Goal: Navigation & Orientation: Locate item on page

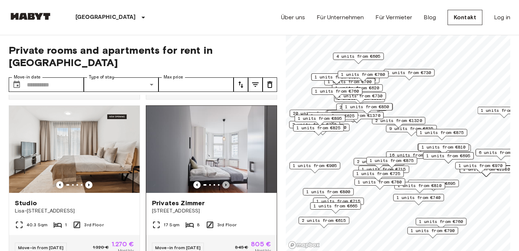
click at [224, 181] on icon "Previous image" at bounding box center [225, 184] width 7 height 7
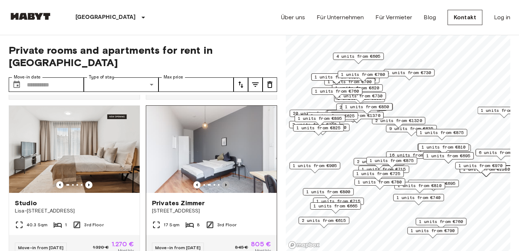
click at [224, 181] on icon "Previous image" at bounding box center [225, 184] width 7 height 7
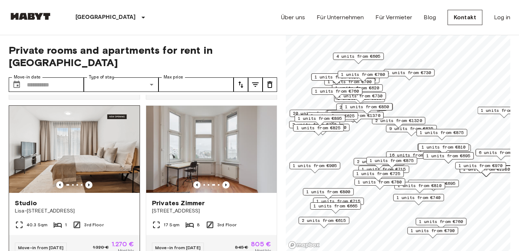
click at [88, 183] on icon "Previous image" at bounding box center [88, 184] width 1 height 3
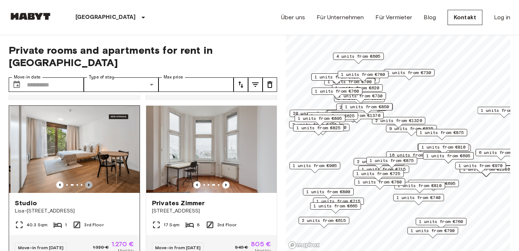
click at [88, 183] on icon "Previous image" at bounding box center [88, 184] width 1 height 3
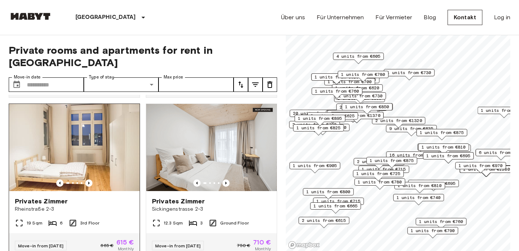
scroll to position [477, 0]
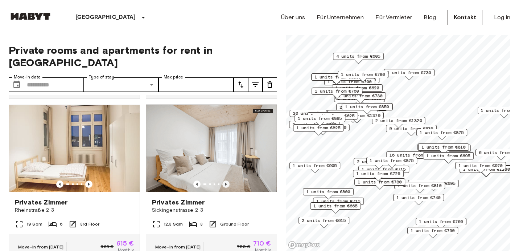
click at [226, 180] on icon "Previous image" at bounding box center [225, 183] width 7 height 7
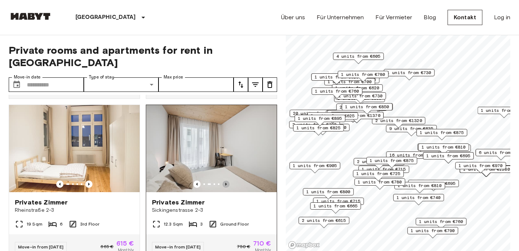
click at [226, 180] on icon "Previous image" at bounding box center [225, 183] width 7 height 7
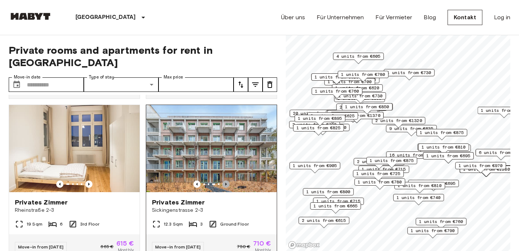
click at [227, 180] on icon "Previous image" at bounding box center [225, 183] width 7 height 7
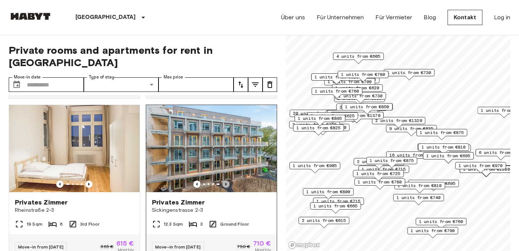
click at [227, 180] on icon "Previous image" at bounding box center [225, 183] width 7 height 7
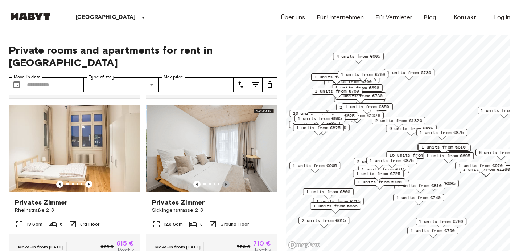
click at [227, 180] on icon "Previous image" at bounding box center [225, 183] width 7 height 7
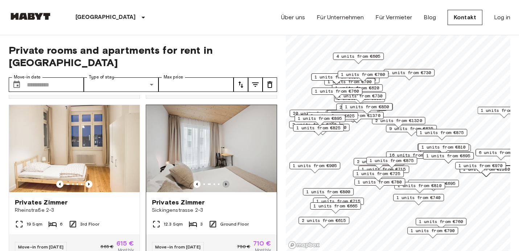
click at [227, 180] on icon "Previous image" at bounding box center [225, 183] width 7 height 7
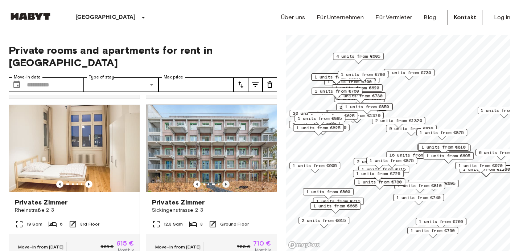
click at [227, 180] on icon "Previous image" at bounding box center [225, 183] width 7 height 7
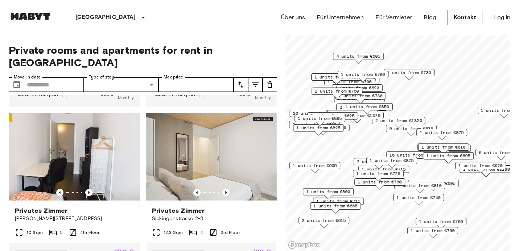
scroll to position [634, 0]
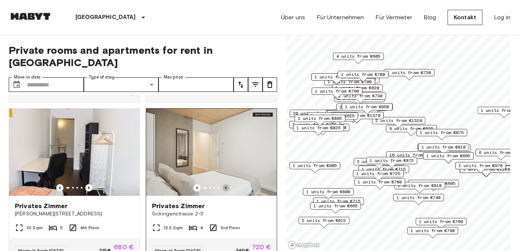
click at [226, 186] on icon "Previous image" at bounding box center [225, 187] width 1 height 3
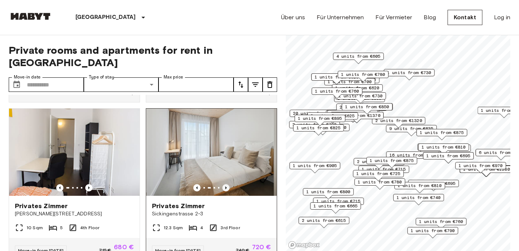
click at [226, 186] on icon "Previous image" at bounding box center [225, 187] width 1 height 3
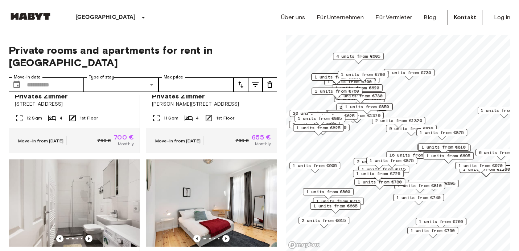
scroll to position [1093, 0]
